Goal: Task Accomplishment & Management: Manage account settings

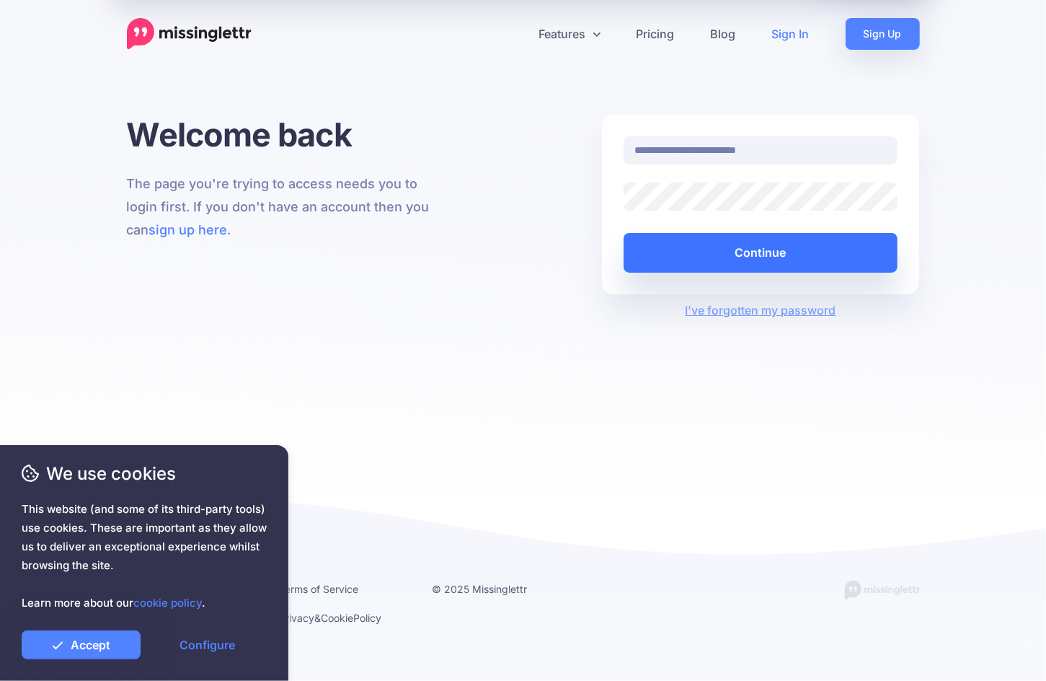
click at [671, 245] on button "Continue" at bounding box center [761, 253] width 275 height 40
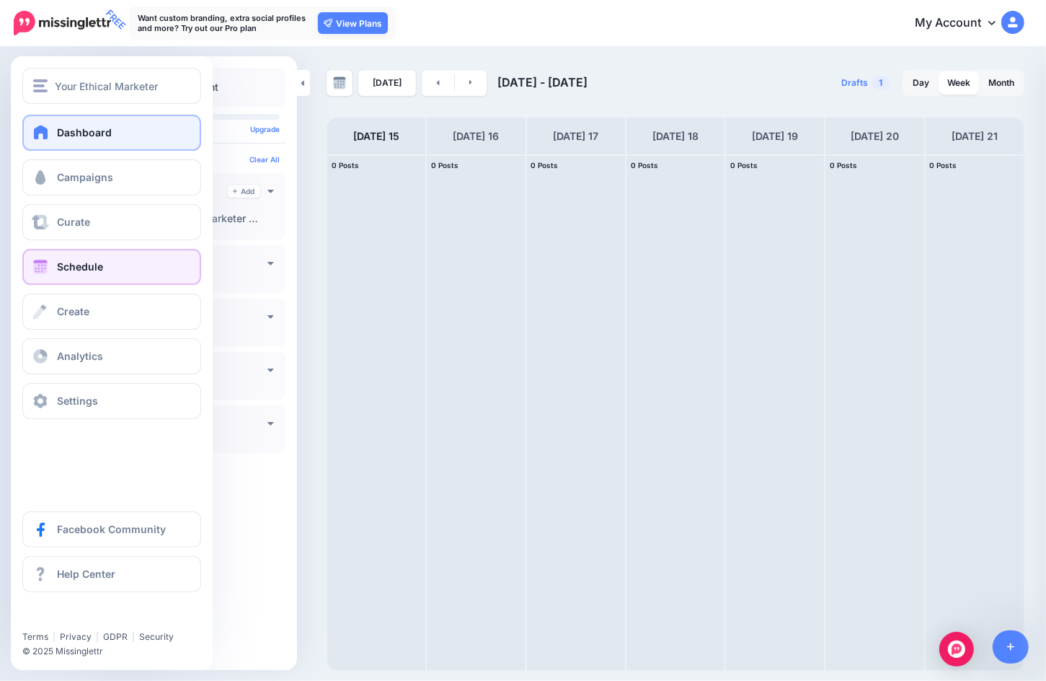
click at [43, 141] on link "Dashboard" at bounding box center [111, 133] width 179 height 36
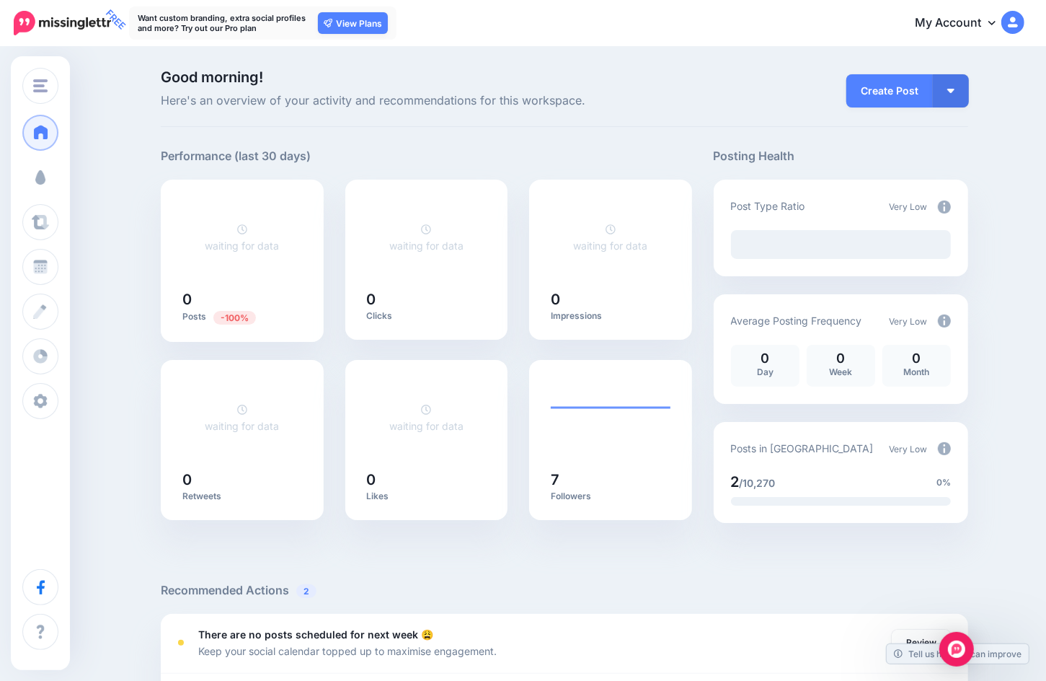
click at [58, 189] on link "Campaigns" at bounding box center [40, 177] width 36 height 36
